Goal: Find specific page/section: Find specific page/section

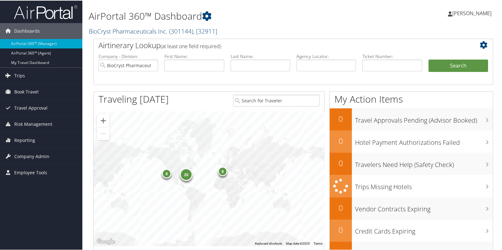
click at [217, 32] on span ", [ 32911 ]" at bounding box center [205, 30] width 24 height 9
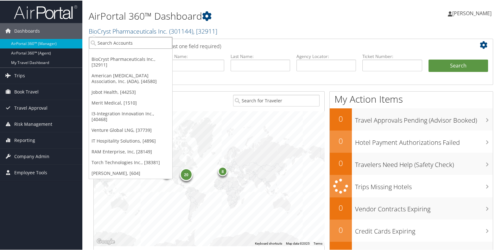
click at [111, 46] on input "search" at bounding box center [130, 42] width 83 height 12
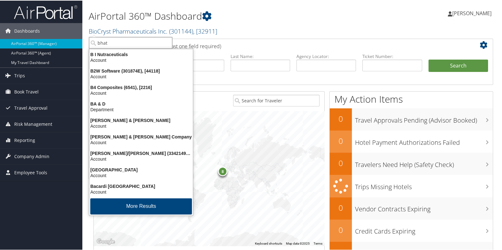
type input "bhate"
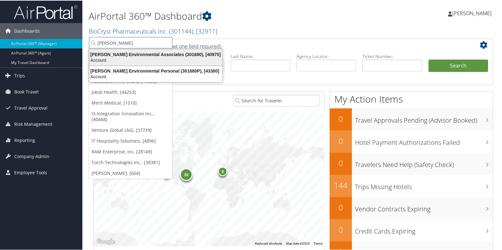
click at [111, 51] on div "Bhate Environmental Associates (301680), [40975]" at bounding box center [156, 54] width 141 height 6
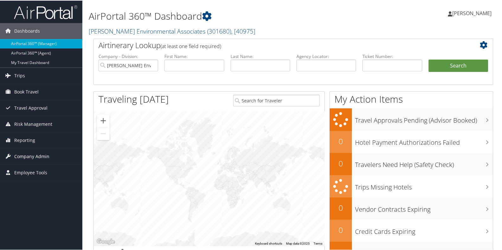
click at [30, 155] on span "Company Admin" at bounding box center [31, 156] width 35 height 16
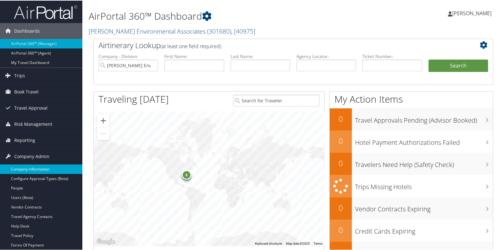
click at [29, 166] on link "Company Information" at bounding box center [41, 169] width 82 height 10
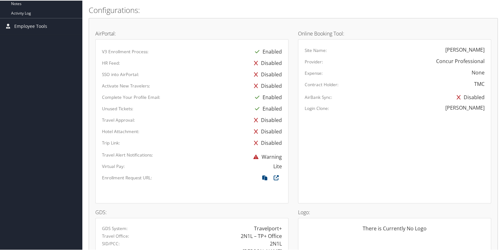
scroll to position [316, 0]
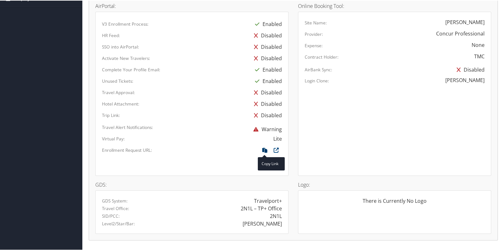
click at [263, 148] on icon at bounding box center [264, 151] width 11 height 8
